Goal: Information Seeking & Learning: Learn about a topic

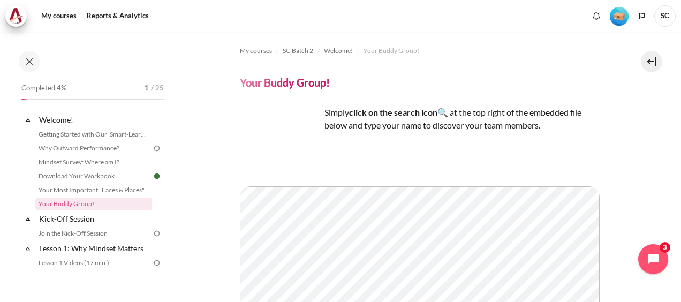
scroll to position [27, 0]
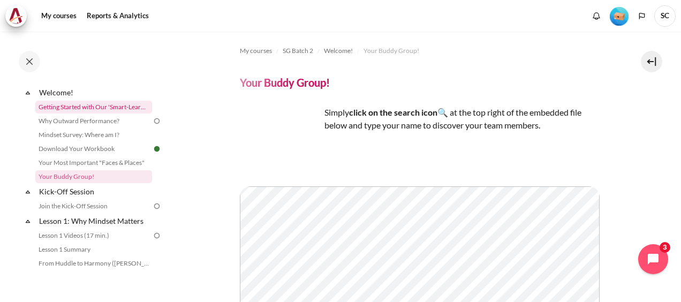
click at [100, 106] on link "Getting Started with Our 'Smart-Learning' Platform" at bounding box center [93, 107] width 117 height 13
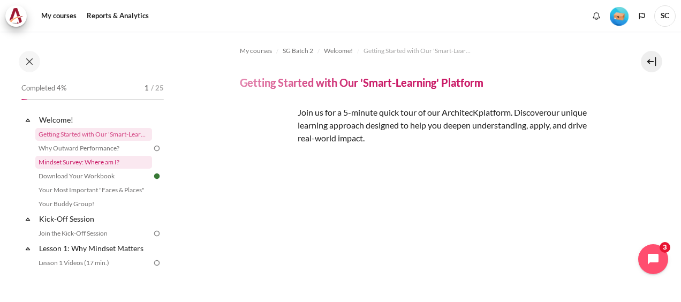
click at [71, 159] on link "Mindset Survey: Where am I?" at bounding box center [93, 162] width 117 height 13
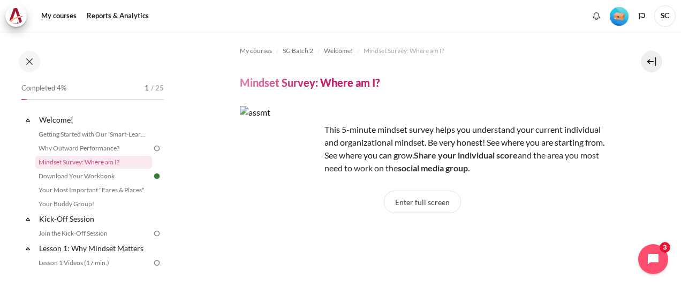
click at [51, 94] on div "Completed 4% 1 / 25" at bounding box center [92, 90] width 142 height 19
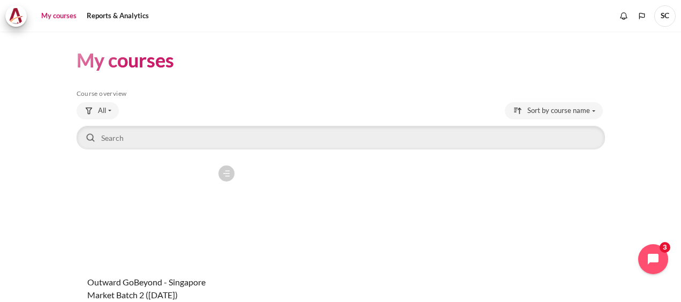
click at [182, 257] on figure "Content" at bounding box center [158, 213] width 163 height 107
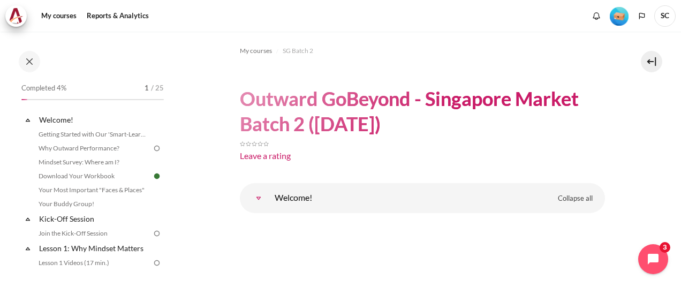
drag, startPoint x: 169, startPoint y: 131, endPoint x: 169, endPoint y: 146, distance: 15.0
click at [169, 146] on div "Completed 4% 1 / 25 Expand Collapse Welcome! Highlighted" at bounding box center [85, 166] width 171 height 269
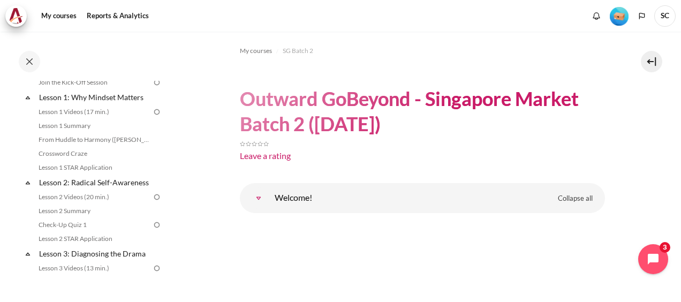
scroll to position [153, 0]
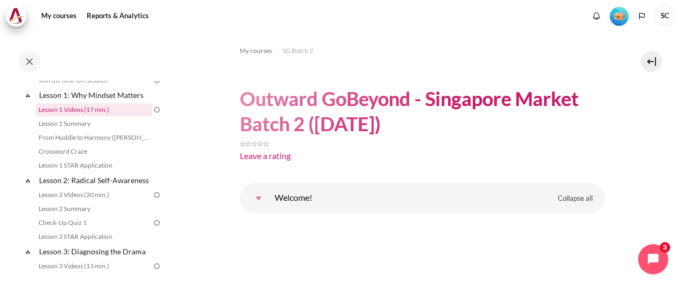
click at [67, 107] on link "Lesson 1 Videos (17 min.)" at bounding box center [93, 109] width 117 height 13
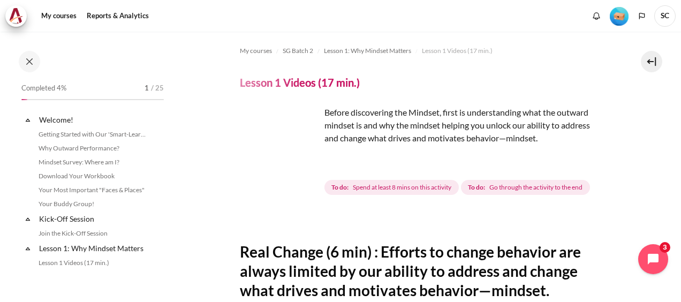
click at [301, 166] on img "Content" at bounding box center [280, 146] width 80 height 80
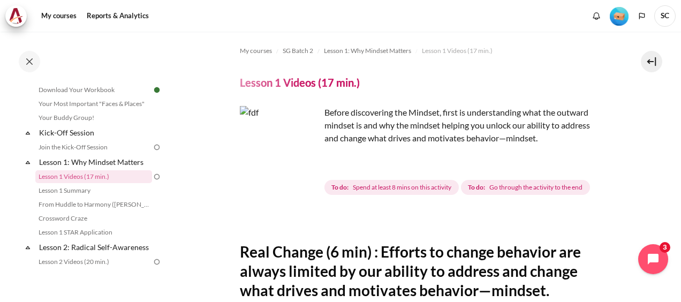
click at [301, 166] on img "Content" at bounding box center [280, 146] width 80 height 80
click at [302, 170] on img "Content" at bounding box center [280, 146] width 80 height 80
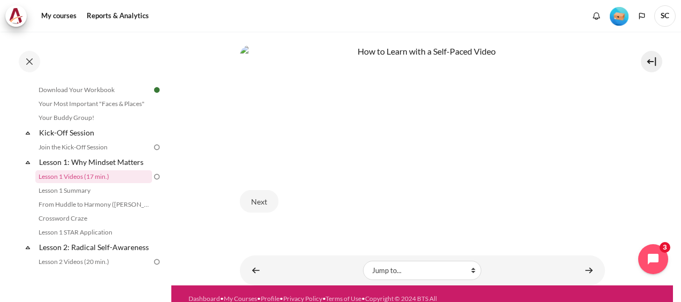
scroll to position [502, 0]
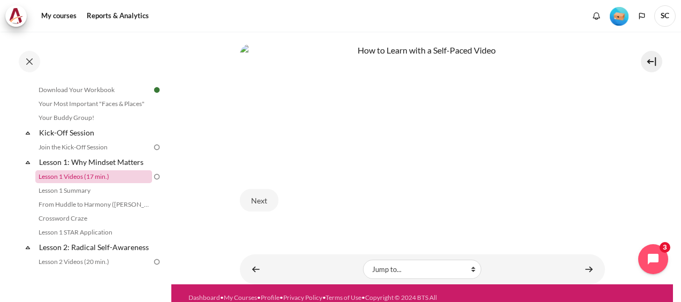
click at [73, 177] on link "Lesson 1 Videos (17 min.)" at bounding box center [93, 176] width 117 height 13
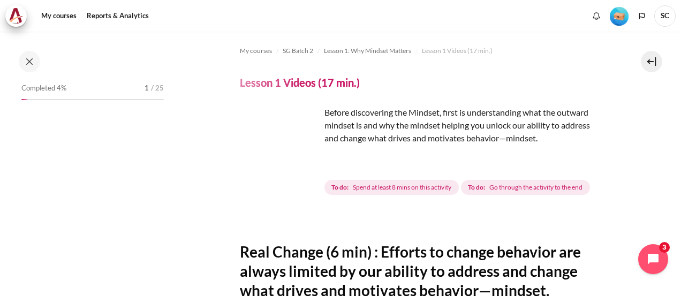
scroll to position [86, 0]
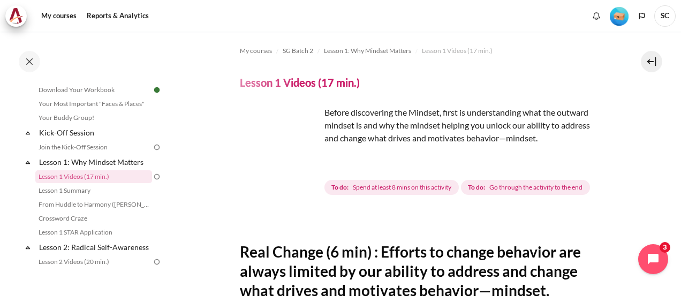
click at [303, 166] on img "Content" at bounding box center [280, 146] width 80 height 80
drag, startPoint x: 159, startPoint y: 134, endPoint x: 159, endPoint y: 140, distance: 5.9
click at [159, 140] on div "Completed 4% 1 / 25 Expand Collapse Welcome! Highlighted" at bounding box center [92, 177] width 153 height 192
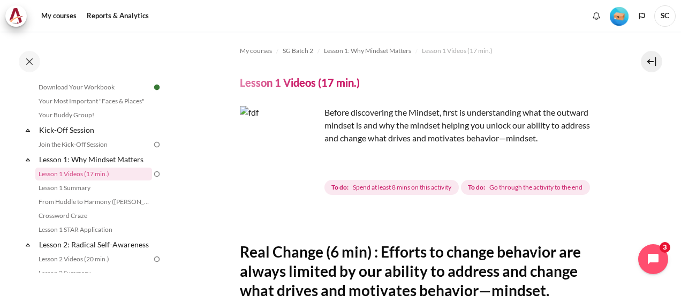
scroll to position [0, 0]
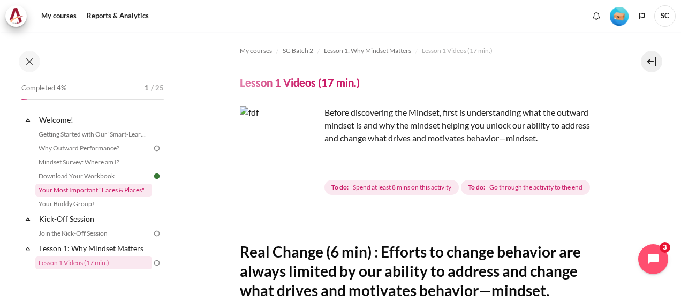
click at [83, 186] on link "Your Most Important "Faces & Places"" at bounding box center [93, 190] width 117 height 13
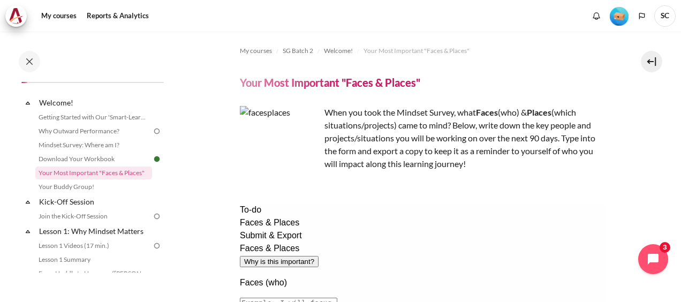
scroll to position [15, 0]
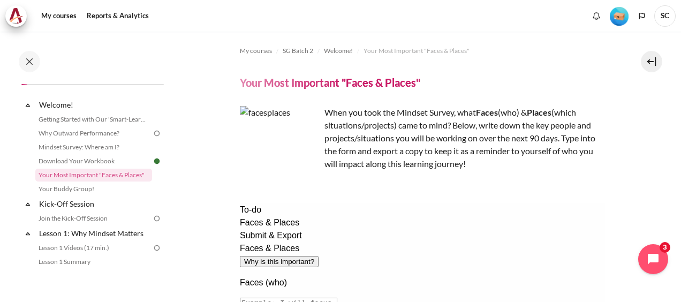
drag, startPoint x: 169, startPoint y: 117, endPoint x: 168, endPoint y: 132, distance: 15.0
click at [168, 132] on div "Completed 4% 1 / 25 Expand Collapse Welcome! Highlighted" at bounding box center [85, 166] width 171 height 269
click at [203, 43] on section "My courses SG Batch 2 Welcome! Your Most Important "Faces & Places" Your Most I…" at bounding box center [421, 289] width 501 height 514
click at [89, 249] on link "Lesson 1 Videos (17 min.)" at bounding box center [93, 247] width 117 height 13
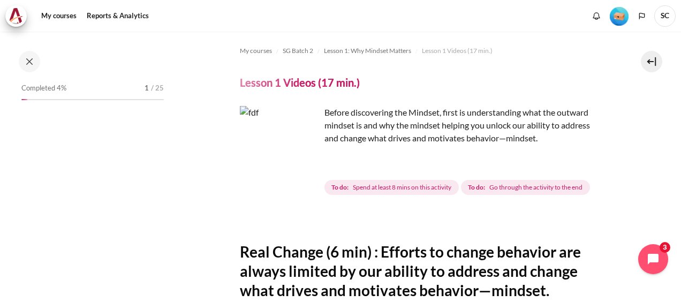
click at [302, 165] on img "Content" at bounding box center [280, 146] width 80 height 80
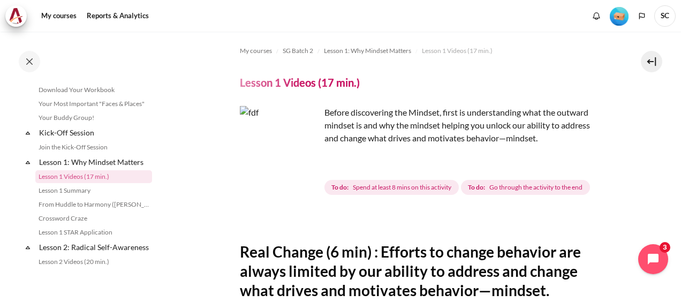
click at [302, 165] on img "Content" at bounding box center [280, 146] width 80 height 80
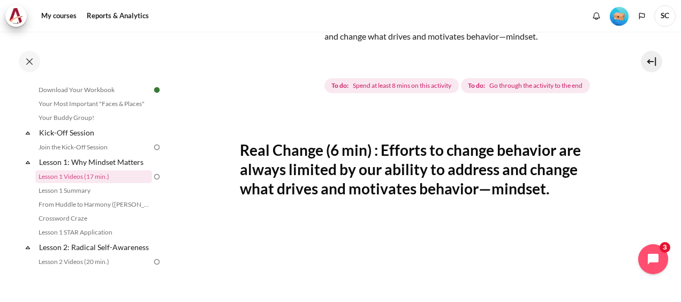
scroll to position [0, 0]
